Goal: Task Accomplishment & Management: Manage account settings

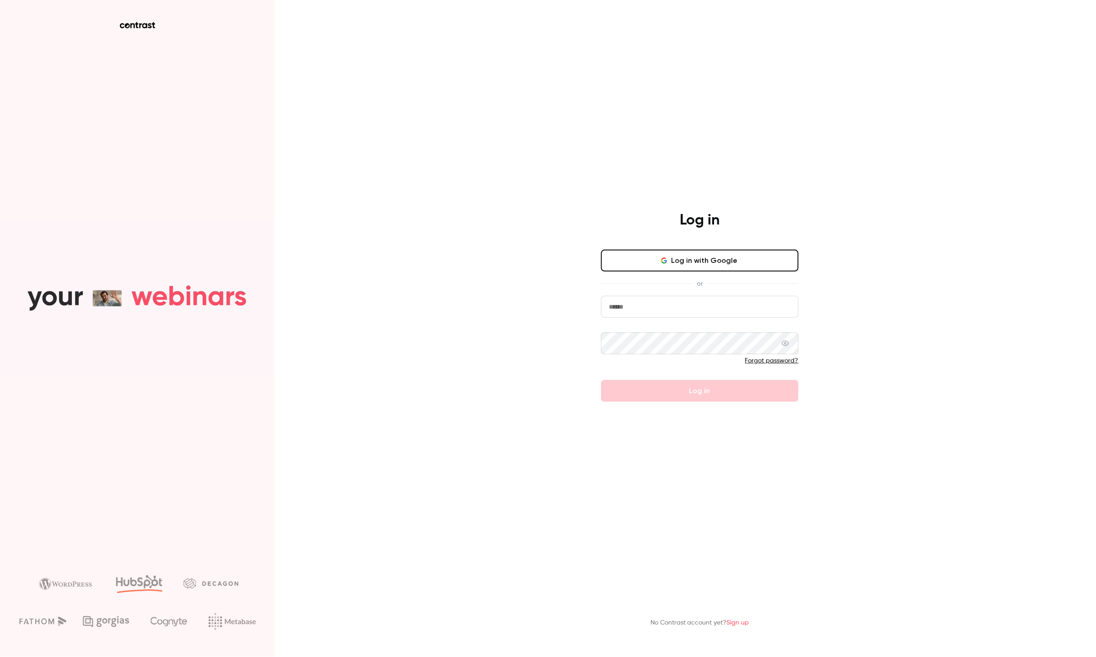
click at [617, 314] on form "Forgot password? Log in" at bounding box center [700, 349] width 198 height 106
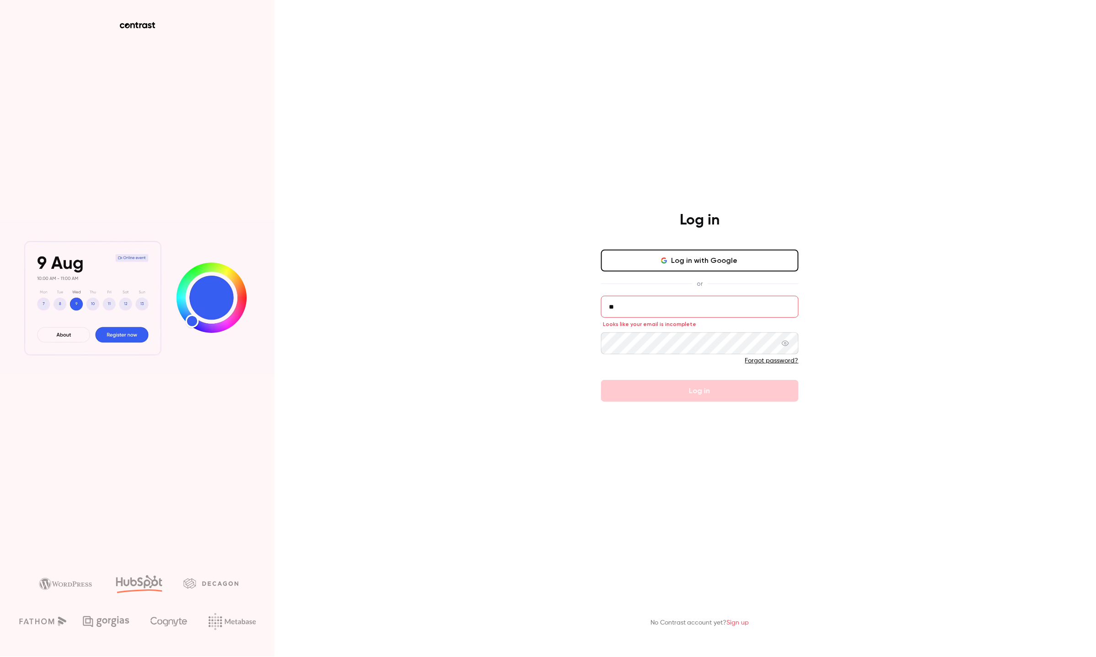
type input "*"
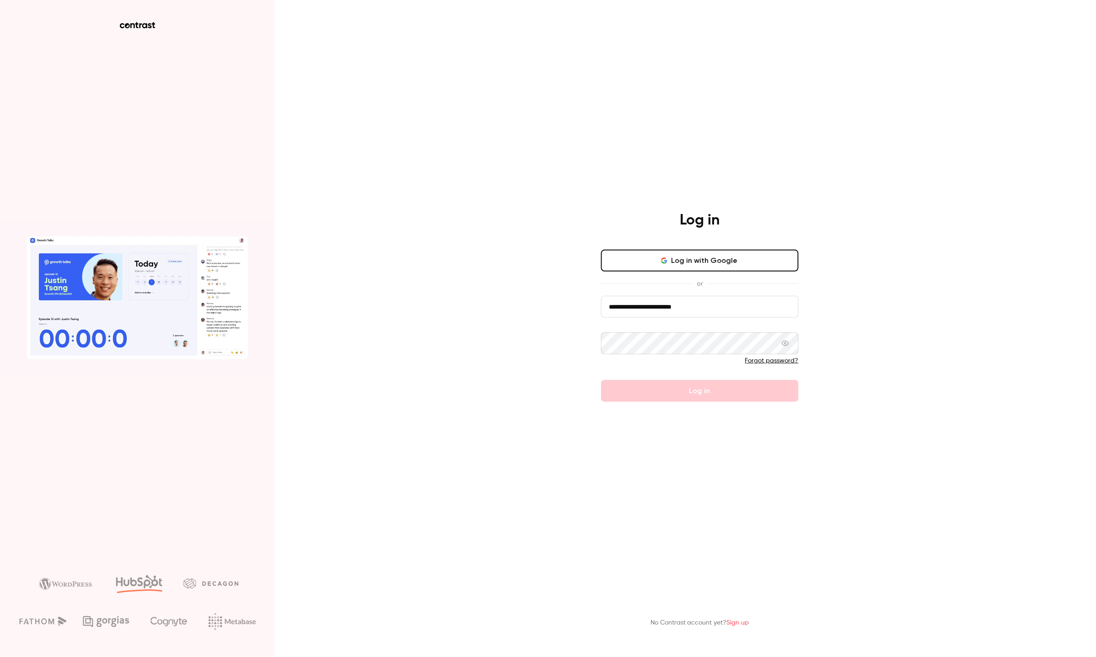
type input "**********"
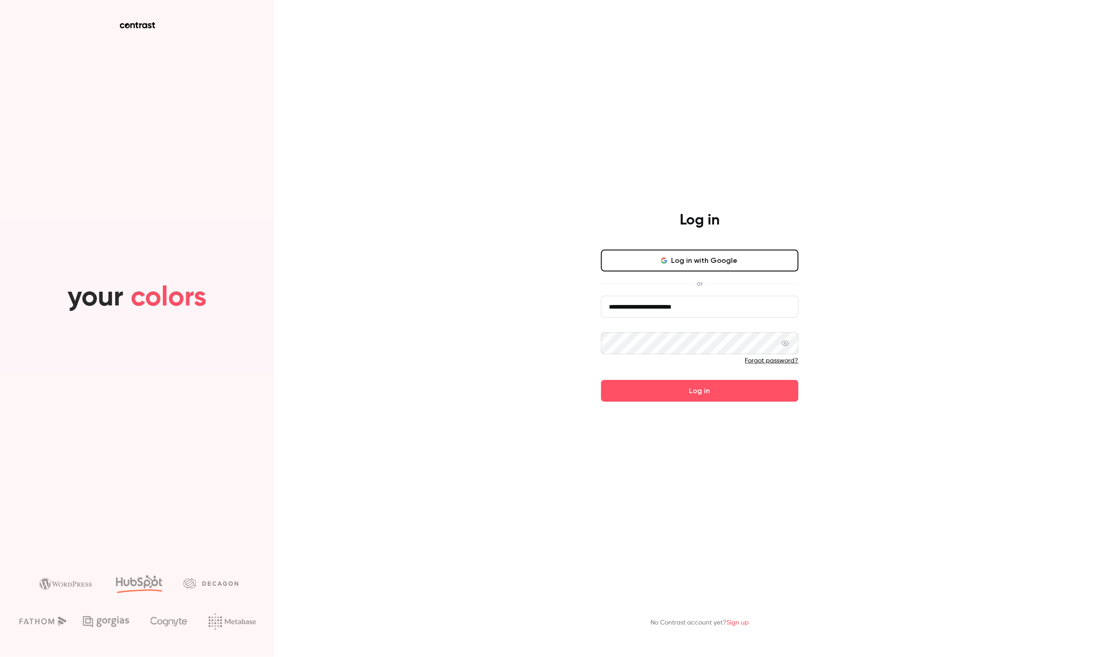
click at [601, 380] on button "Log in" at bounding box center [700, 391] width 198 height 22
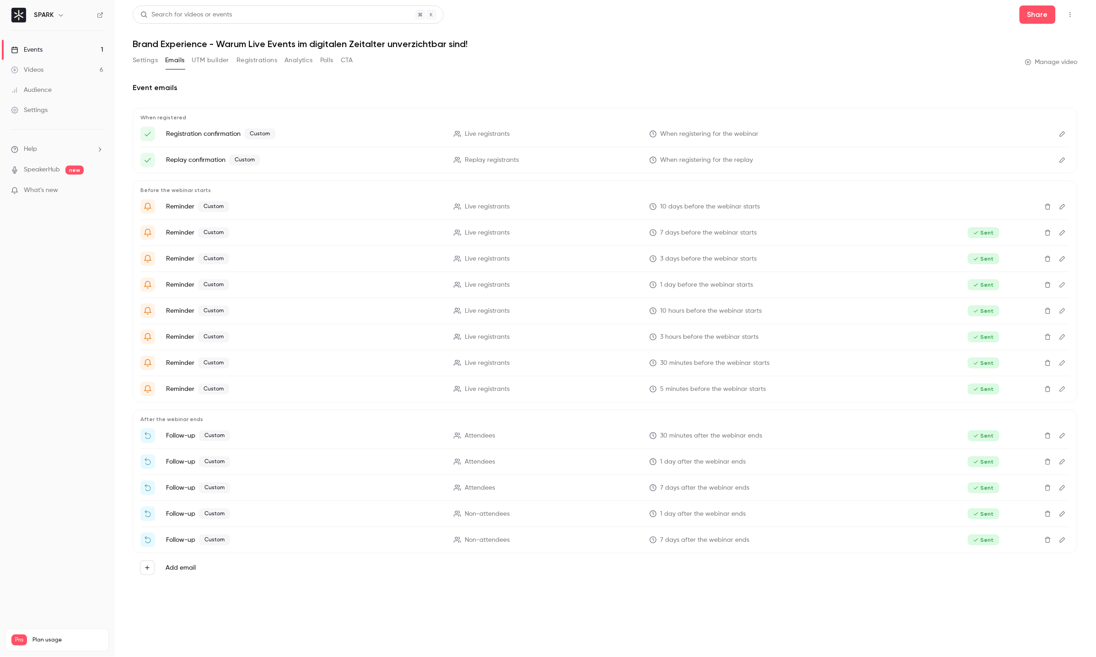
click at [43, 55] on link "Events 1" at bounding box center [57, 50] width 114 height 20
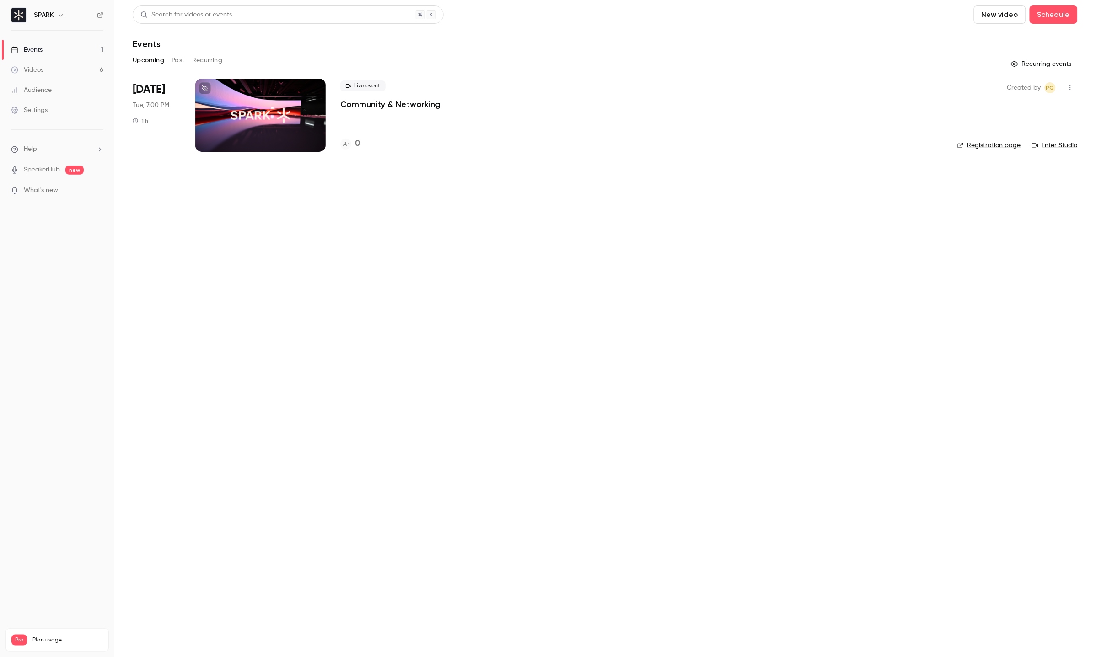
click at [242, 125] on div at bounding box center [260, 115] width 130 height 73
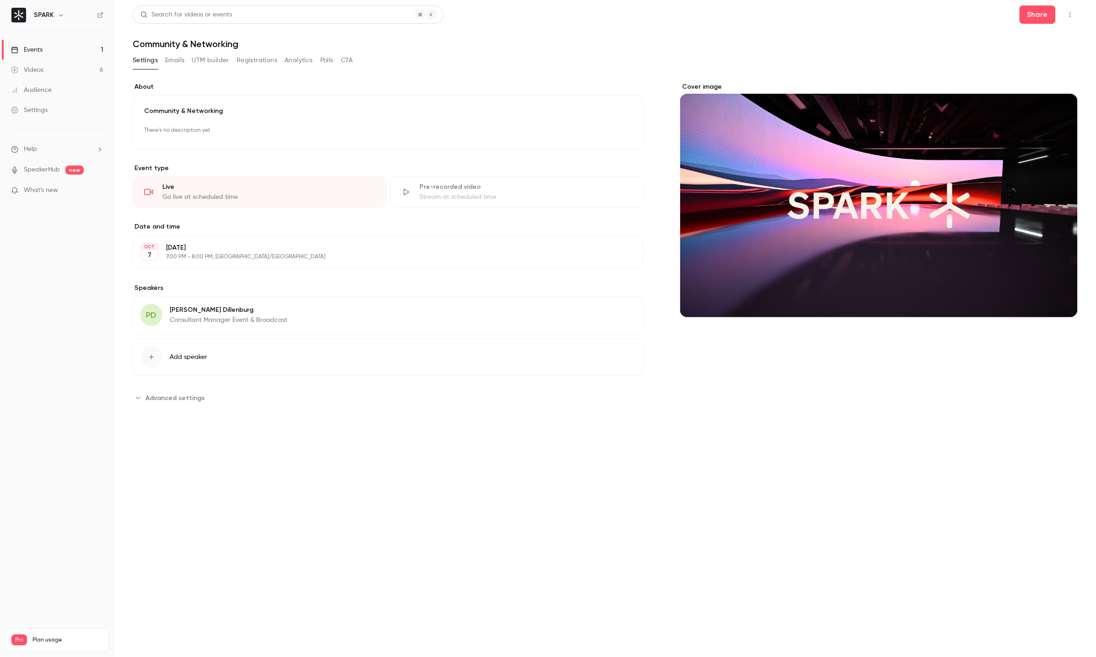
click at [214, 135] on p "There's no description yet" at bounding box center [388, 130] width 488 height 15
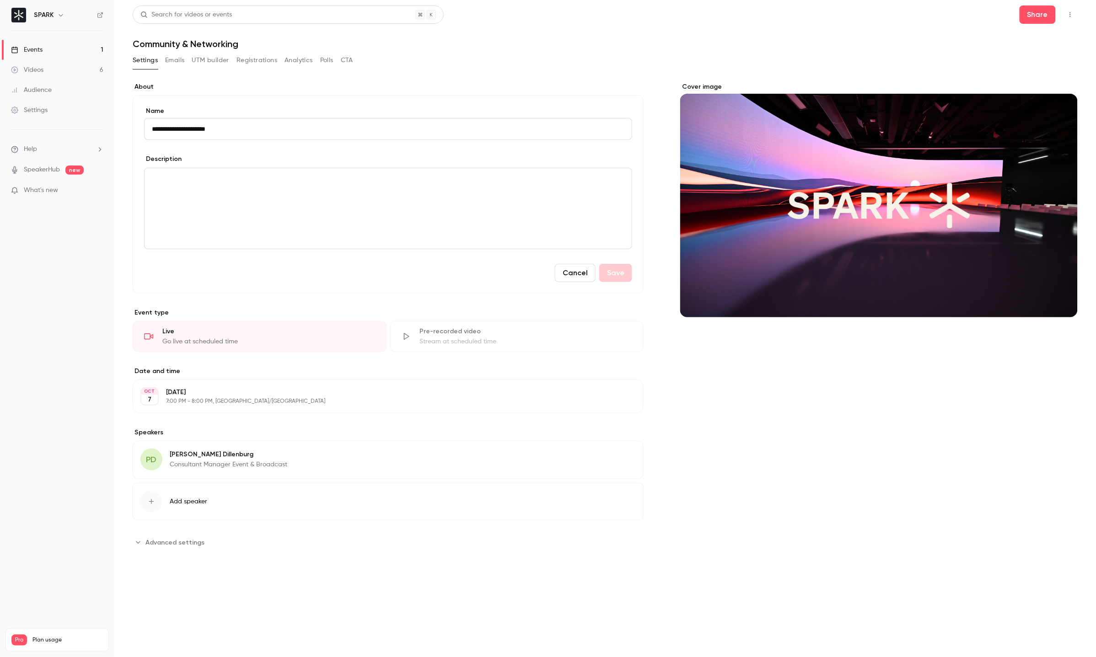
click at [179, 61] on button "Emails" at bounding box center [174, 60] width 19 height 15
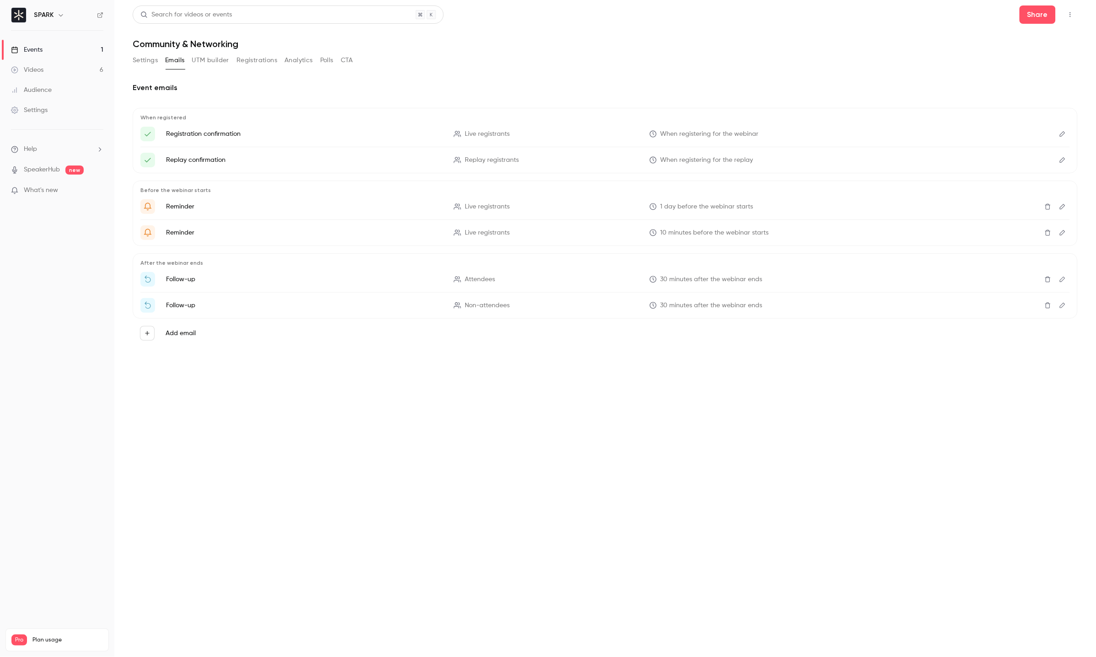
click at [1055, 165] on div "Here's your access link to {{ event_name }}!" at bounding box center [1062, 160] width 15 height 15
click at [1056, 165] on button "Edit" at bounding box center [1062, 160] width 15 height 15
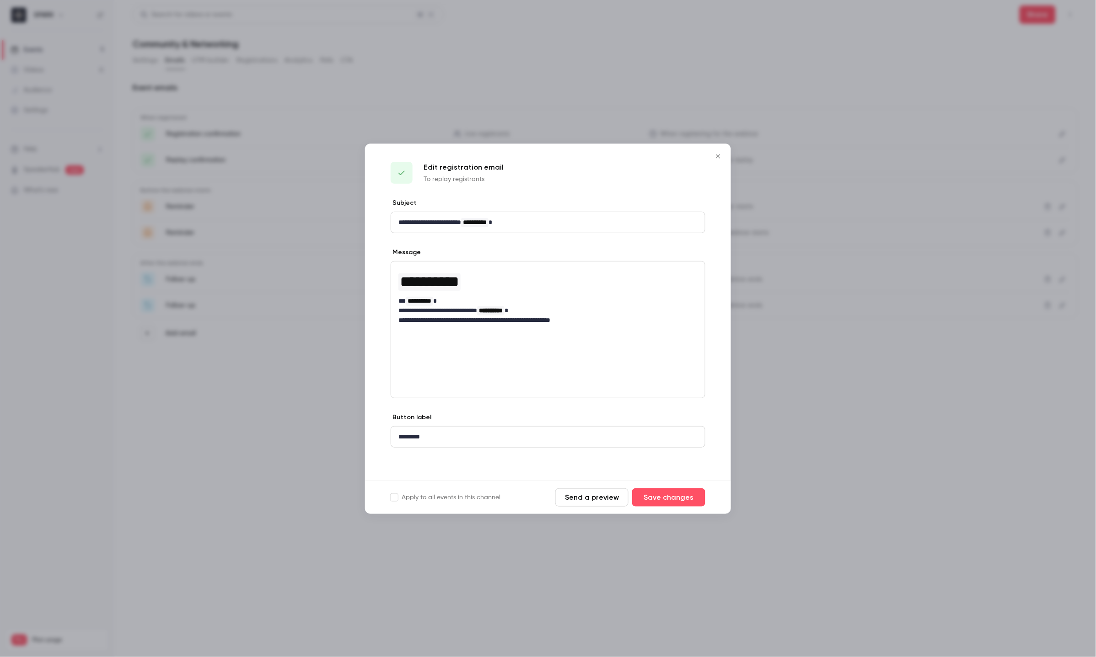
click at [718, 156] on icon "Close" at bounding box center [718, 156] width 4 height 4
